Goal: Navigation & Orientation: Find specific page/section

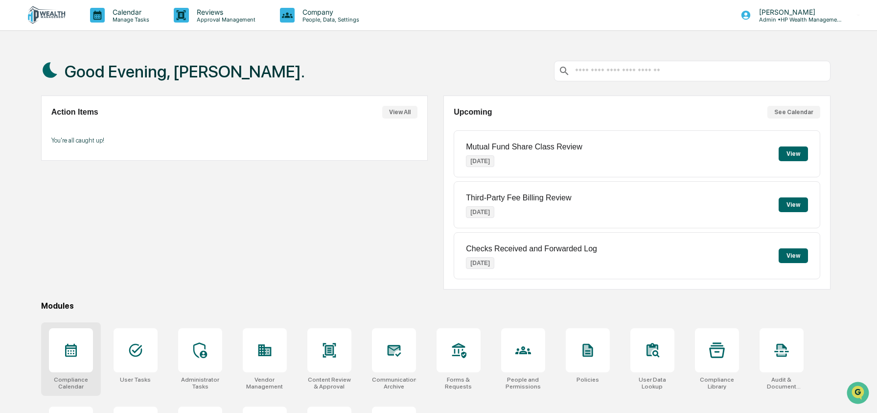
click at [67, 355] on icon at bounding box center [71, 350] width 16 height 16
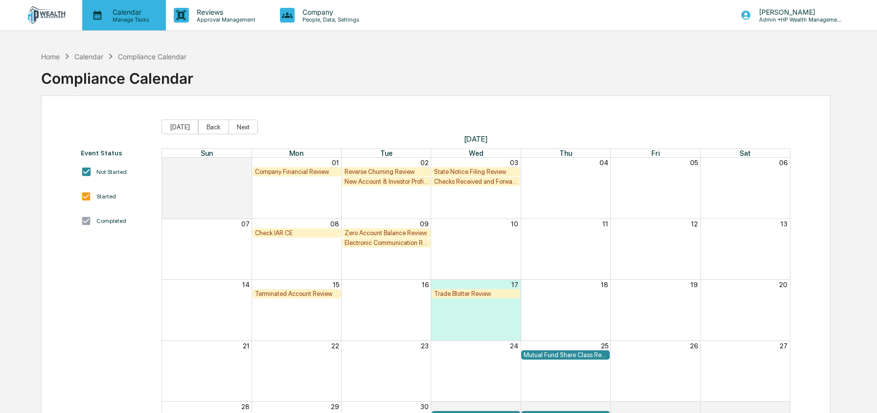
click at [110, 16] on p "Manage Tasks" at bounding box center [129, 19] width 49 height 7
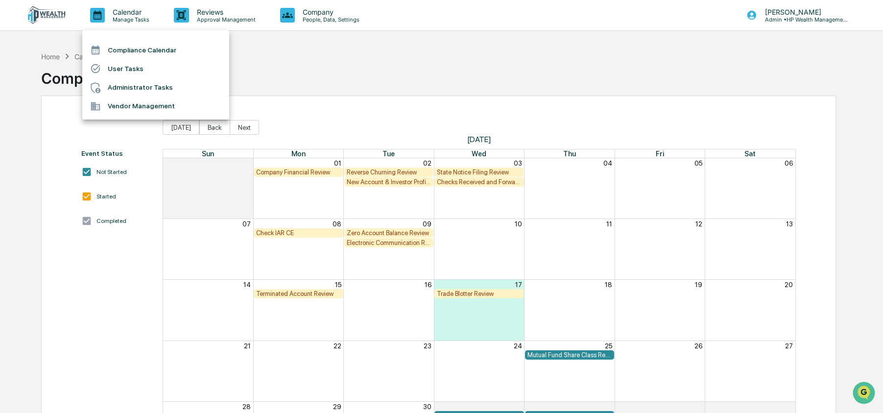
click at [131, 87] on li "Administrator Tasks" at bounding box center [155, 87] width 147 height 19
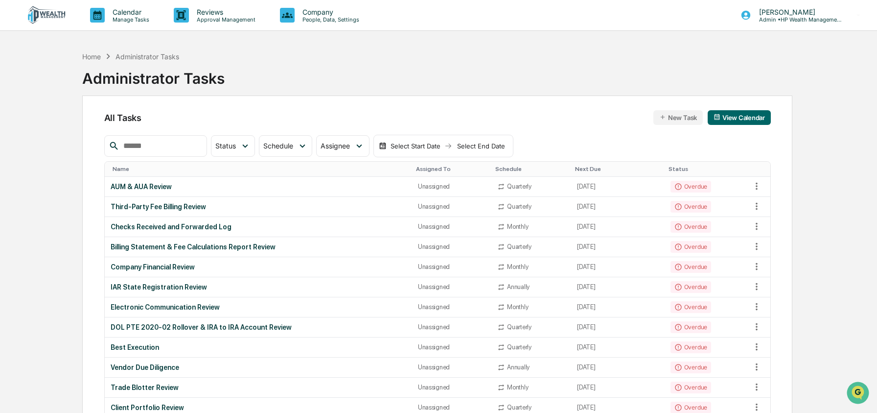
click at [98, 56] on div "Home" at bounding box center [91, 56] width 19 height 8
